Goal: Find specific page/section: Find specific page/section

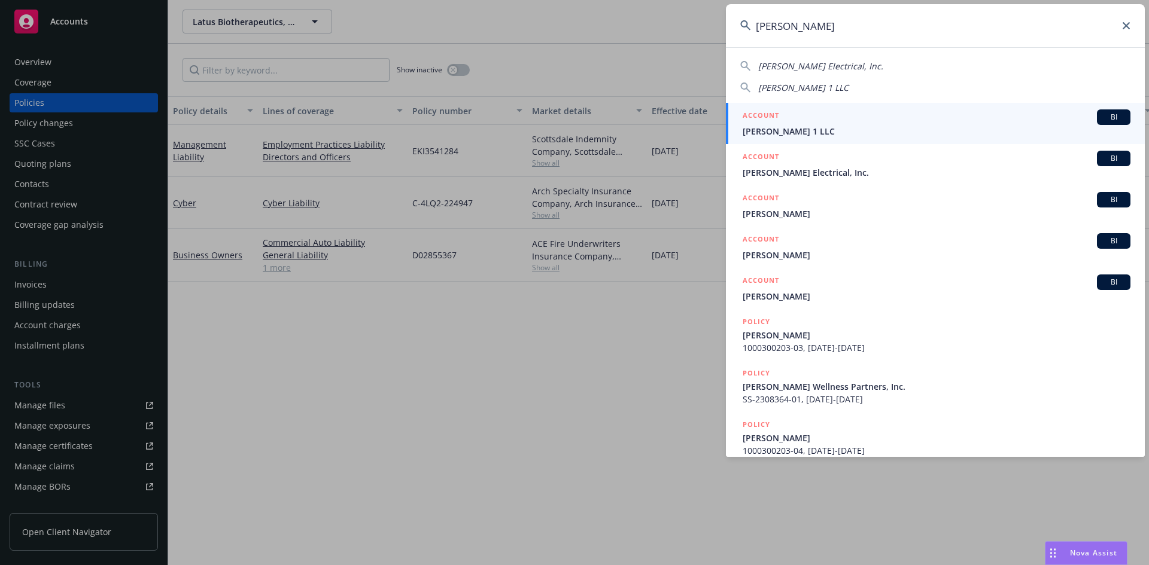
drag, startPoint x: 876, startPoint y: 32, endPoint x: 731, endPoint y: 31, distance: 144.8
click at [731, 31] on input "bryd" at bounding box center [935, 25] width 419 height 43
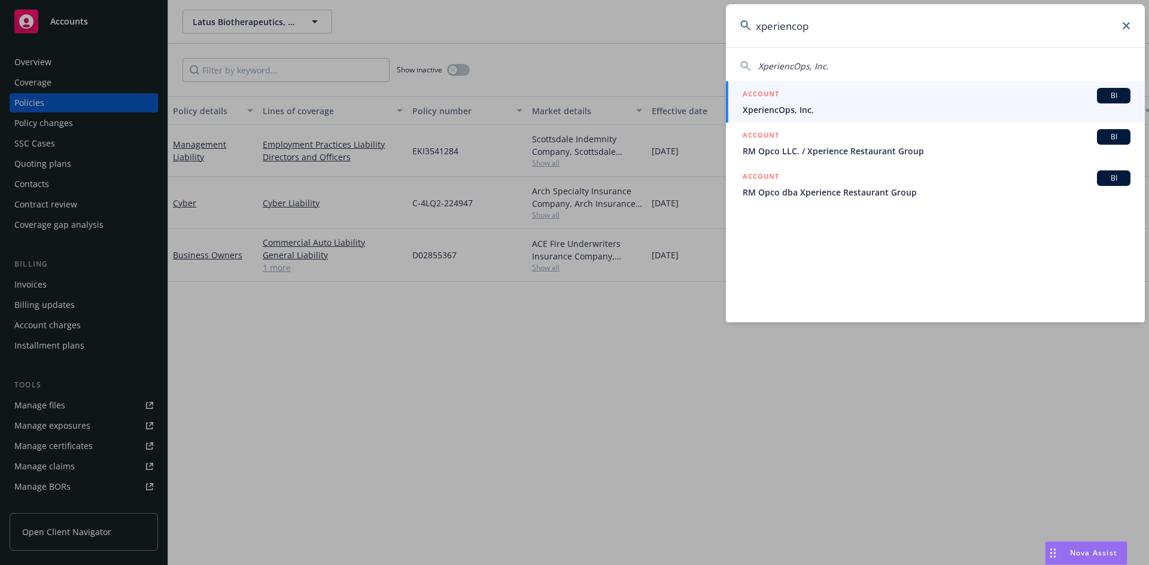
type input "xperiencop"
click at [765, 104] on span "XperiencOps, Inc." at bounding box center [937, 110] width 388 height 13
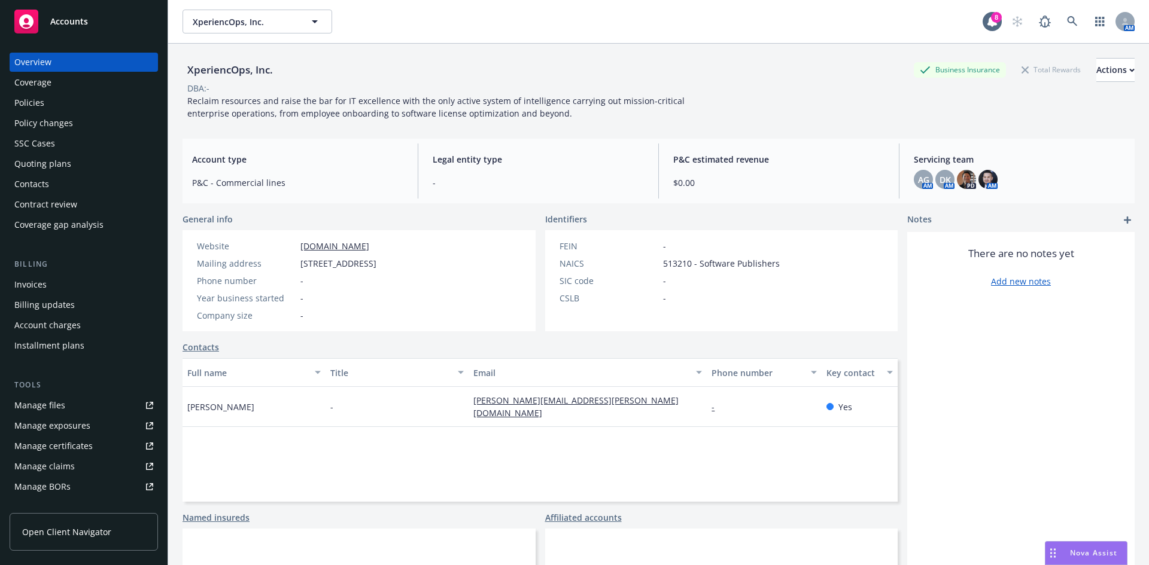
click at [69, 168] on div "Quoting plans" at bounding box center [83, 163] width 139 height 19
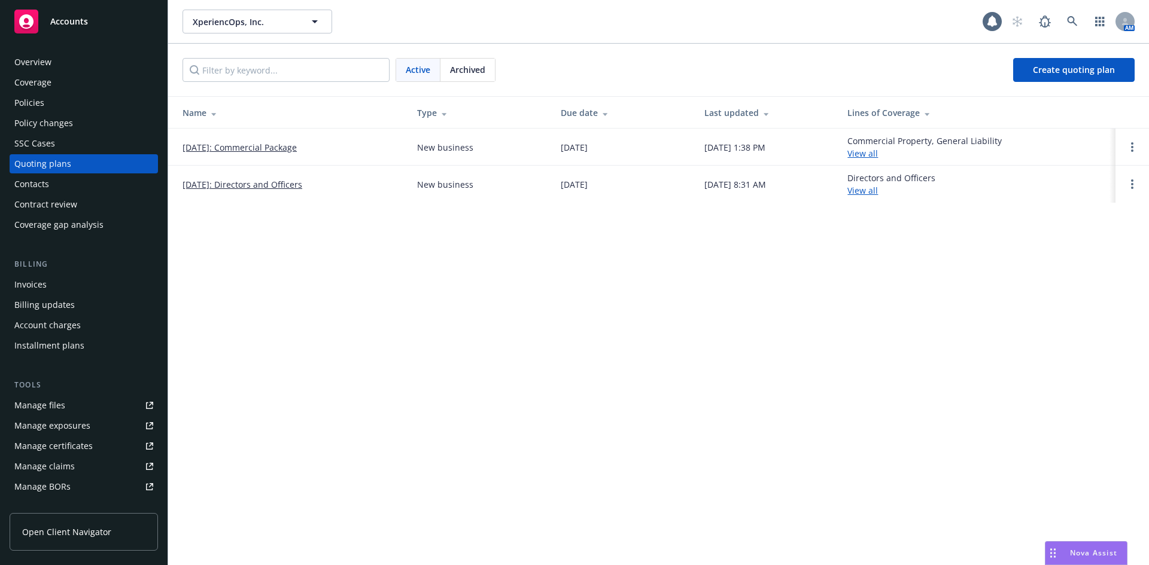
click at [248, 147] on link "[DATE]: Commercial Package" at bounding box center [240, 147] width 114 height 13
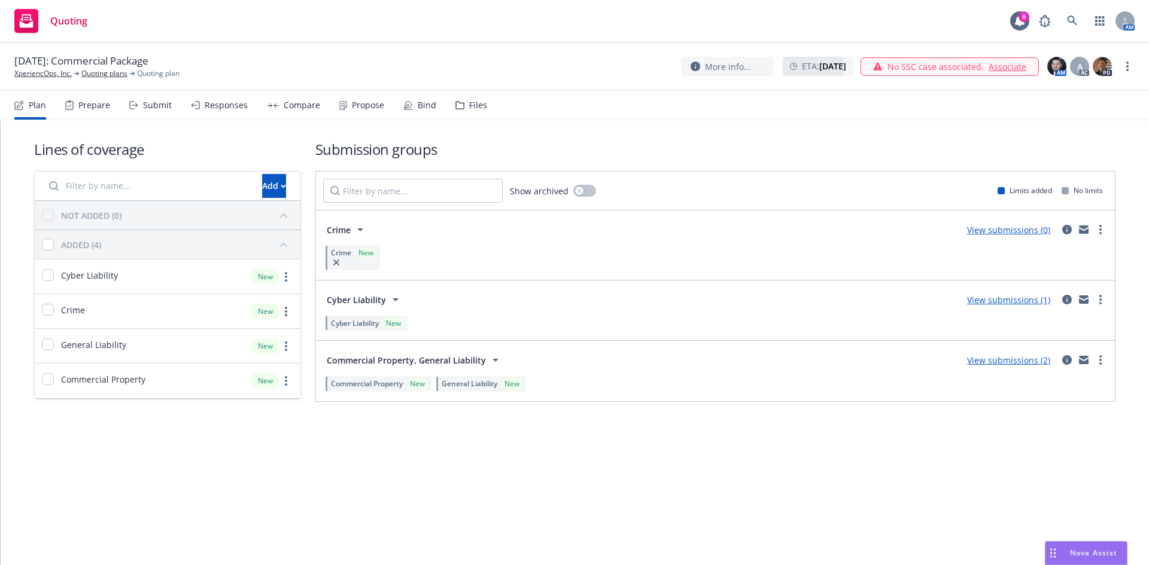
click at [464, 106] on div "Files" at bounding box center [471, 105] width 32 height 29
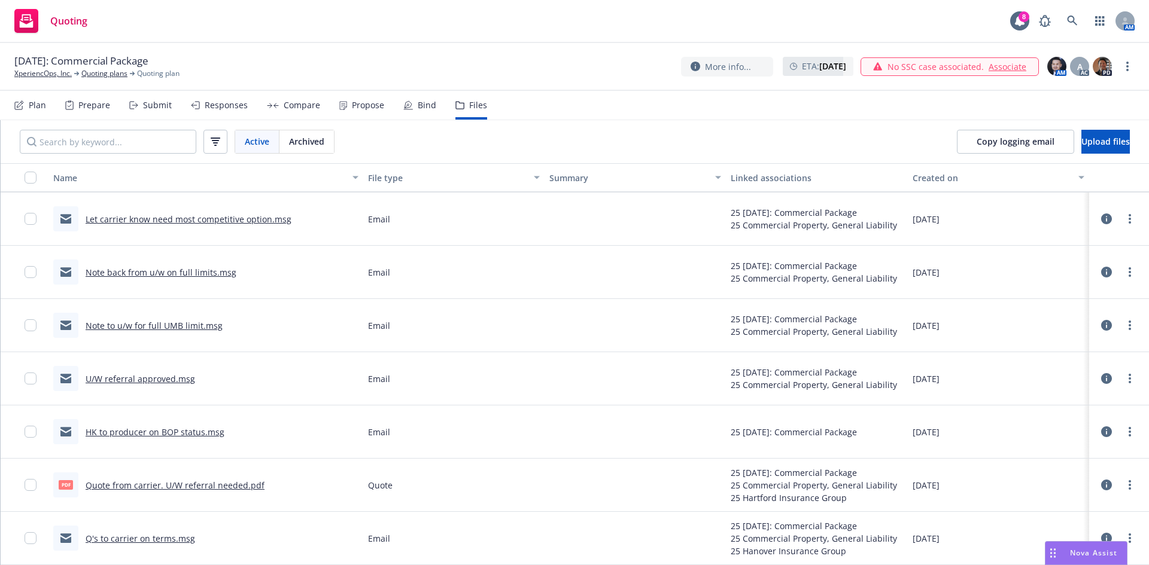
scroll to position [1376, 0]
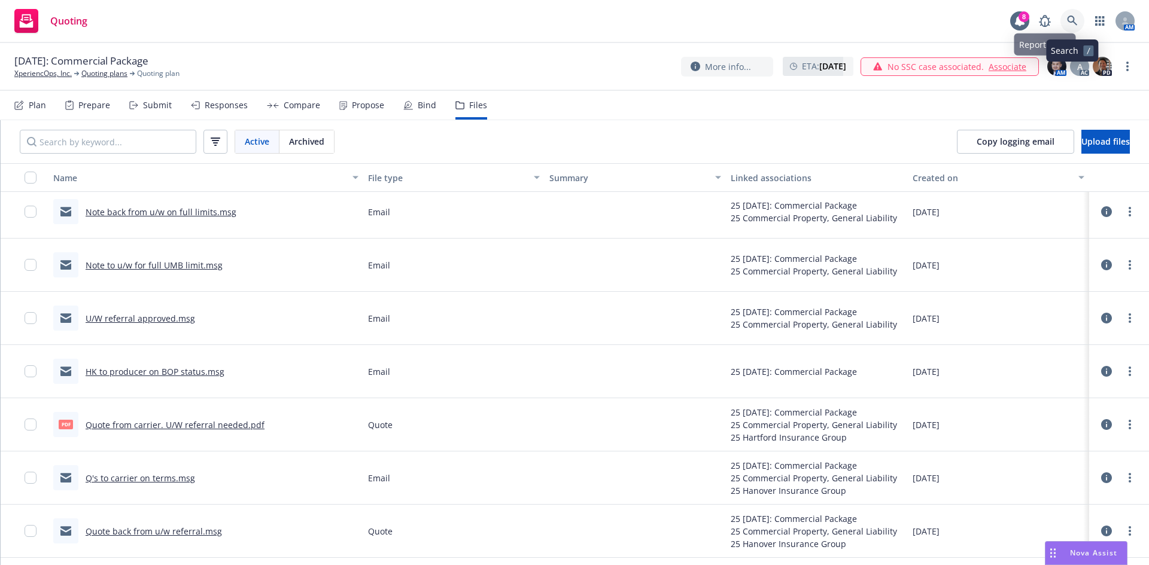
click at [1069, 22] on link at bounding box center [1072, 21] width 24 height 24
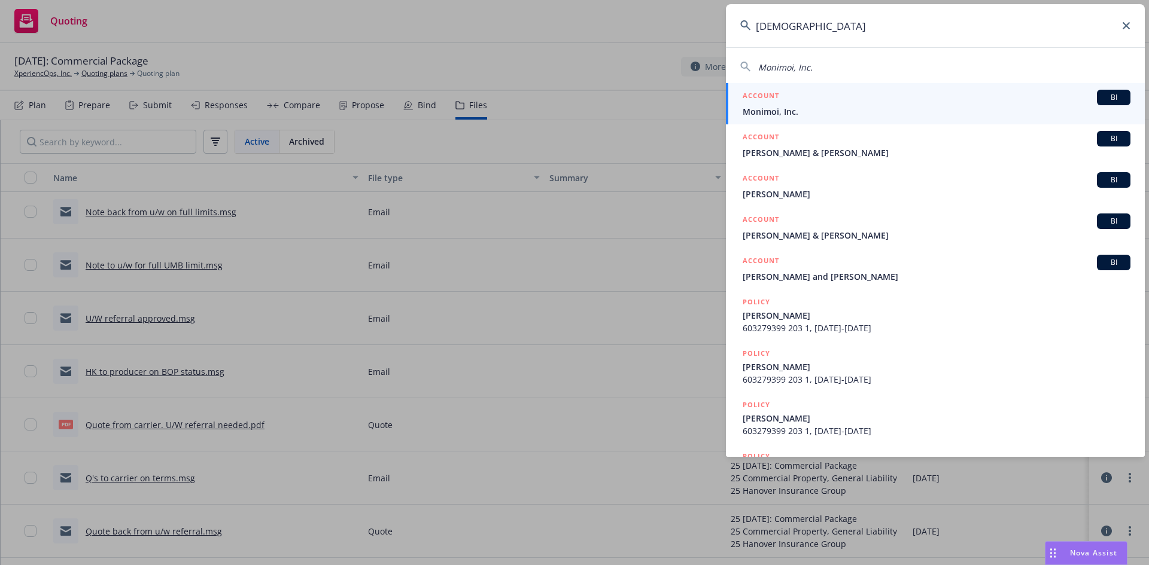
type input "[DEMOGRAPHIC_DATA]"
drag, startPoint x: 938, startPoint y: 107, endPoint x: 932, endPoint y: 105, distance: 6.2
click at [937, 105] on div "ACCOUNT BI Monimoi, Inc." at bounding box center [937, 104] width 388 height 28
